Goal: Information Seeking & Learning: Check status

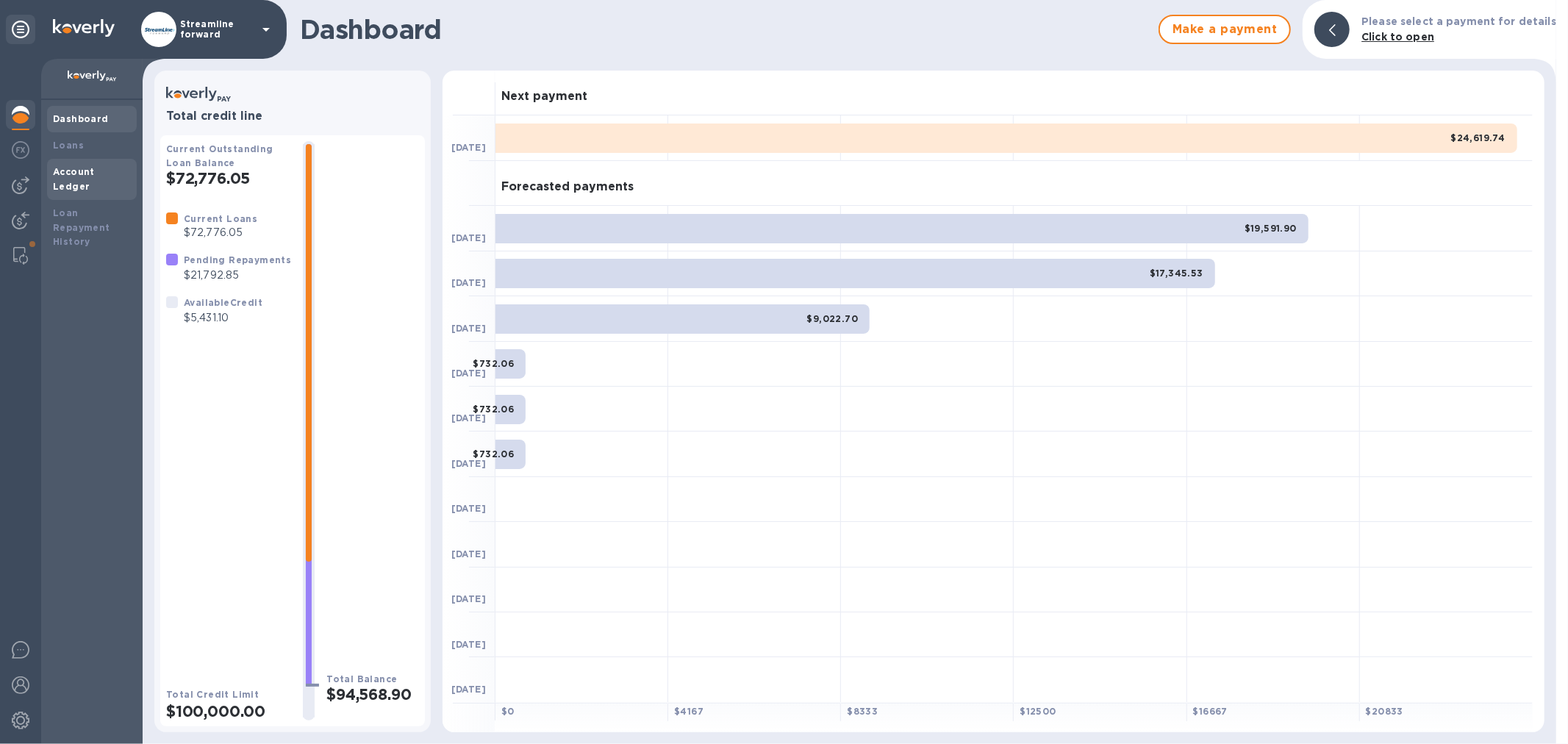
click at [87, 168] on b "Account Ledger" at bounding box center [74, 180] width 42 height 26
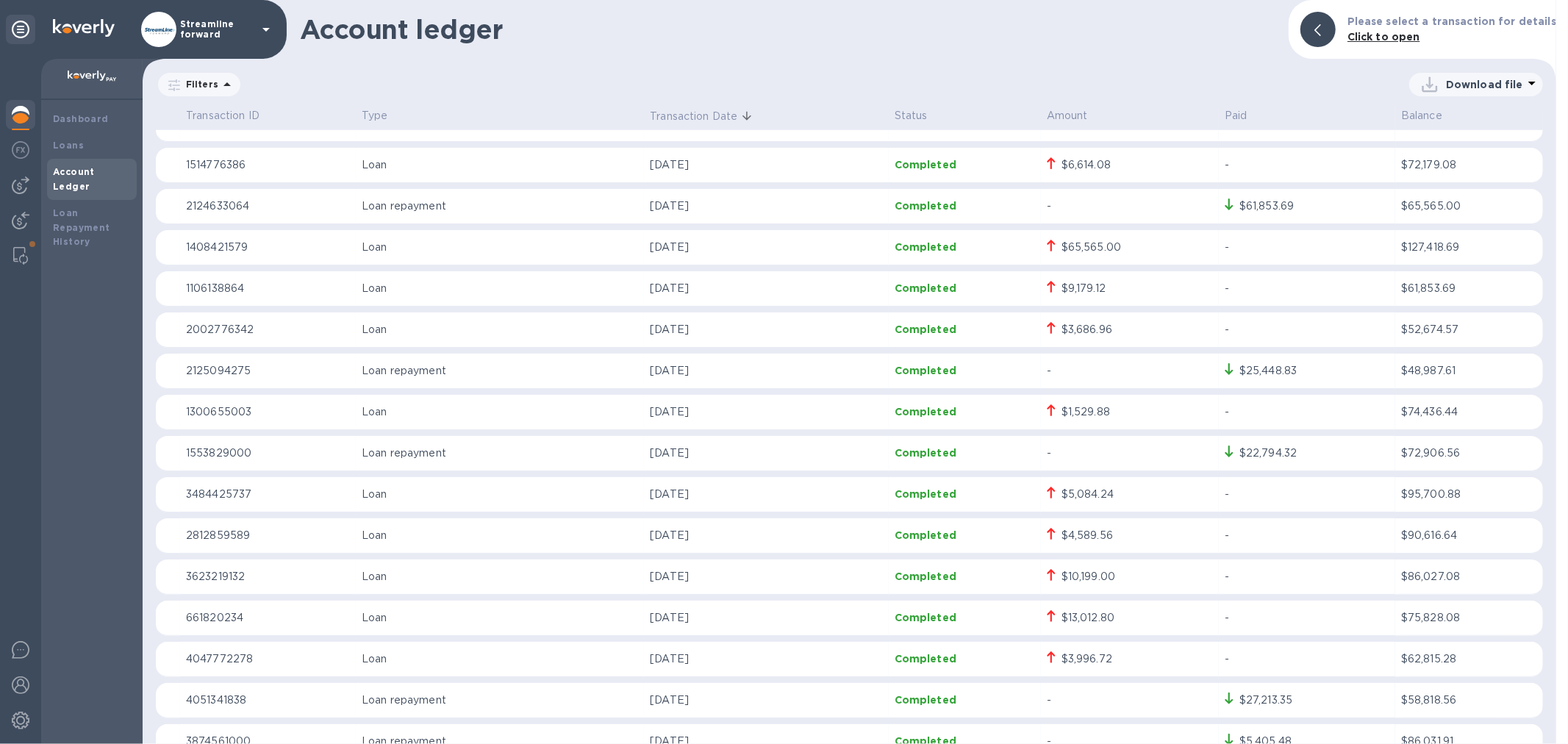
scroll to position [1388, 0]
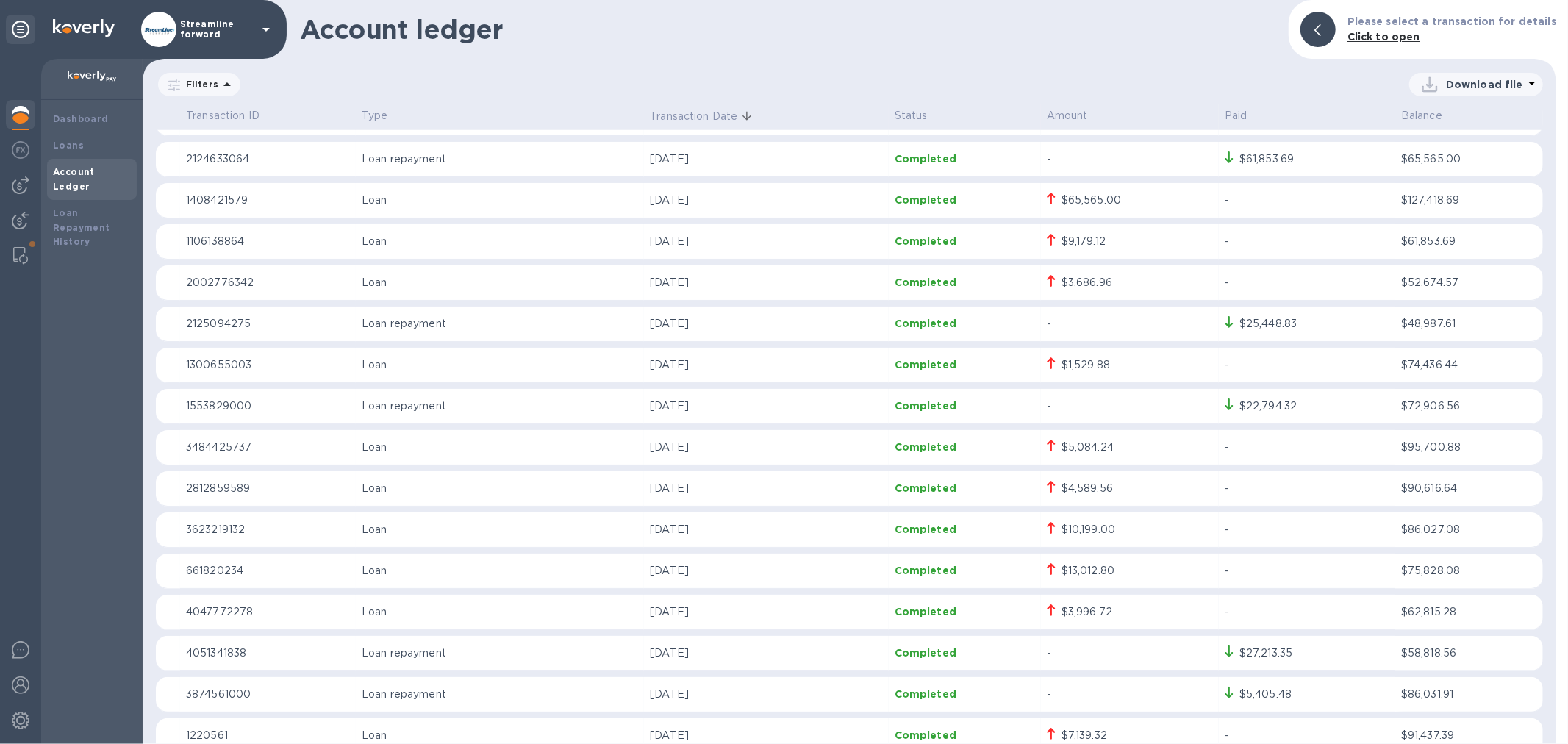
click at [877, 608] on p "[DATE]" at bounding box center [766, 611] width 232 height 15
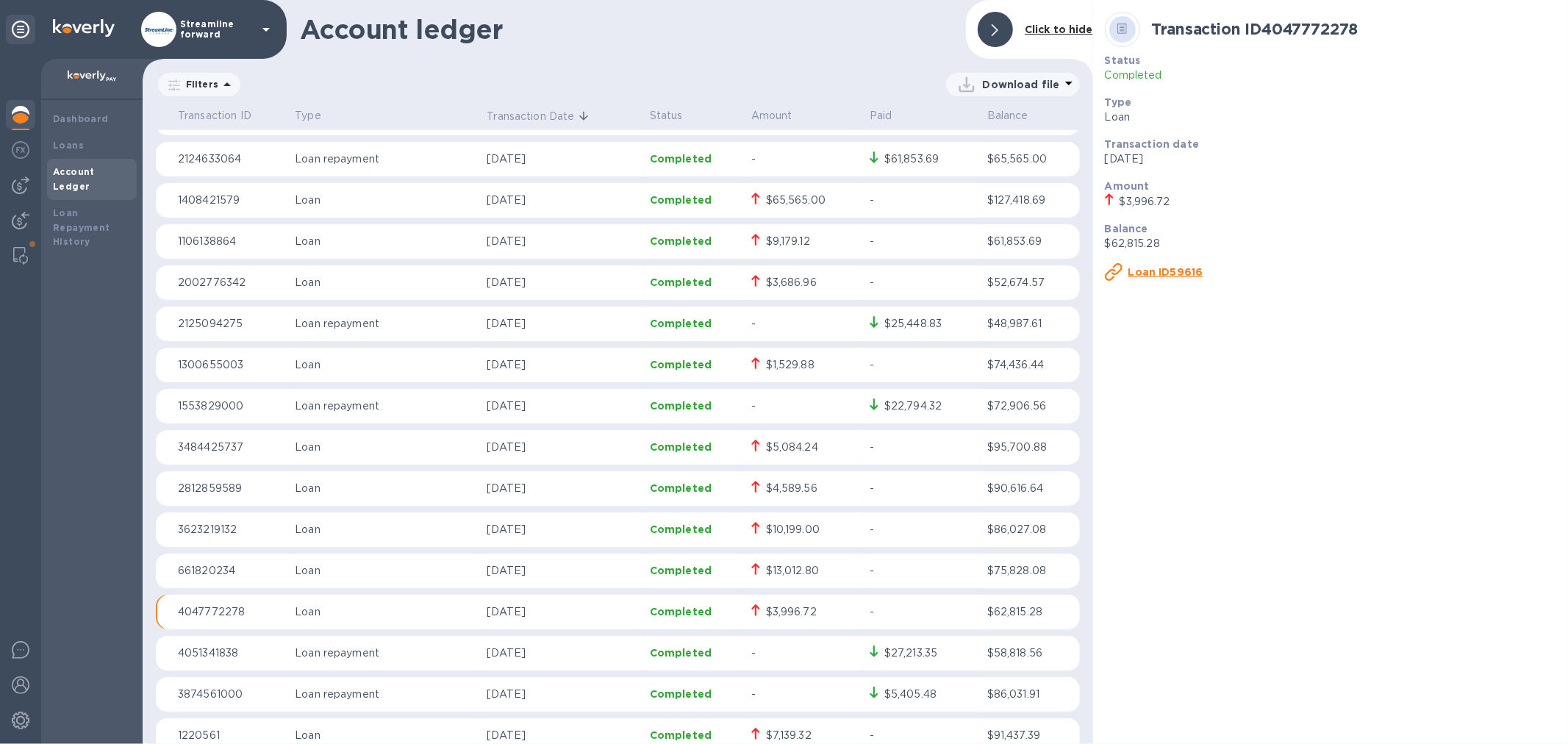
click at [818, 608] on div "$3,996.72" at bounding box center [804, 612] width 107 height 16
click at [1155, 267] on u "Loan ID59616" at bounding box center [1165, 272] width 75 height 12
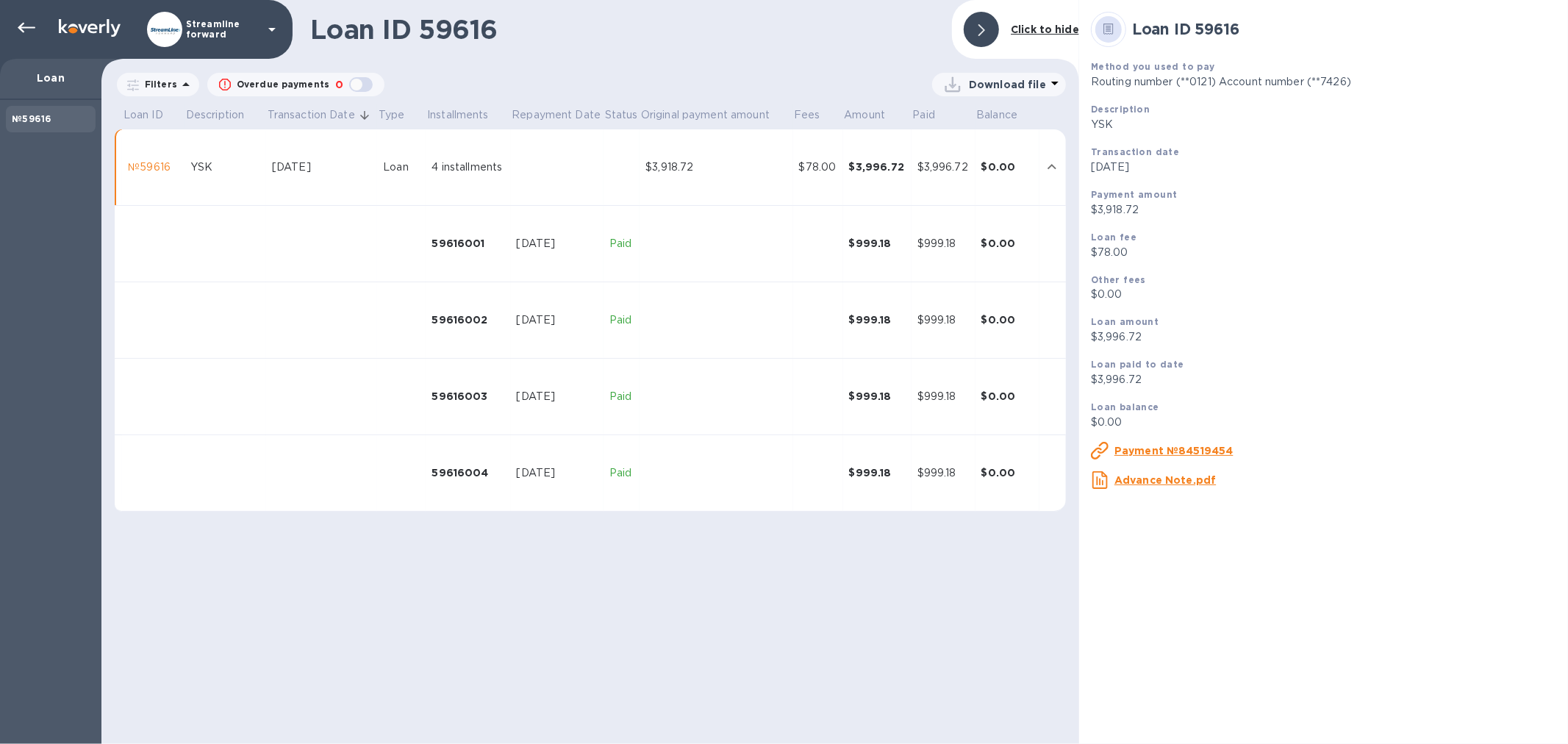
drag, startPoint x: 375, startPoint y: 656, endPoint x: 365, endPoint y: 665, distance: 13.5
click at [375, 656] on div "Loan ID 59616 Click to hide Filters Overdue payments 0 Download file Loan ID De…" at bounding box center [590, 372] width 978 height 744
